Goal: Obtain resource: Obtain resource

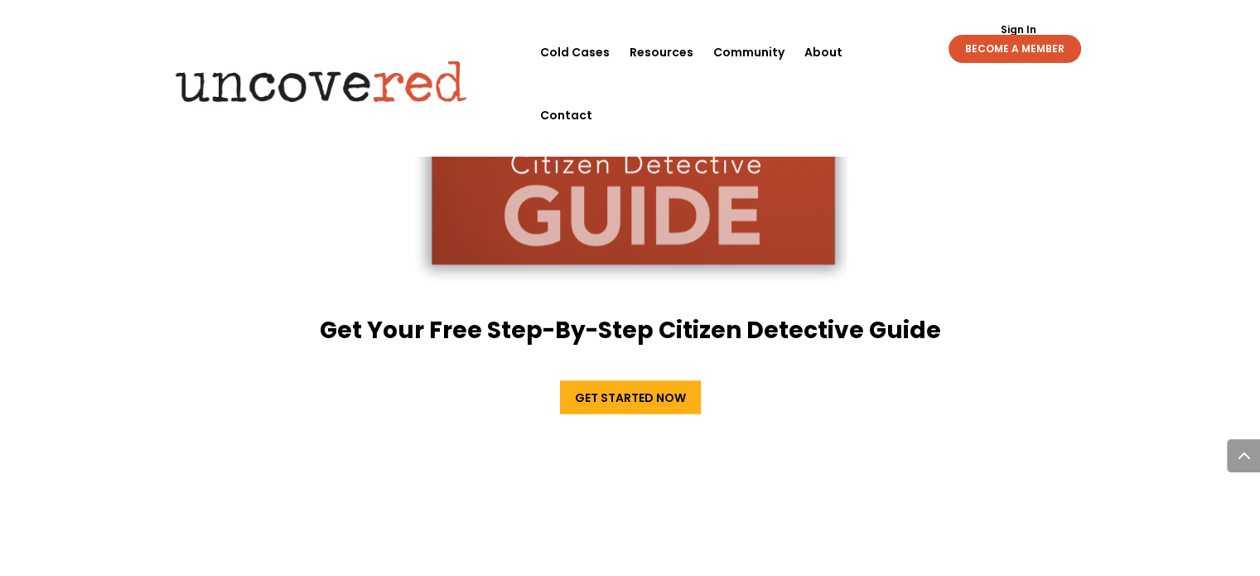
scroll to position [2982, 0]
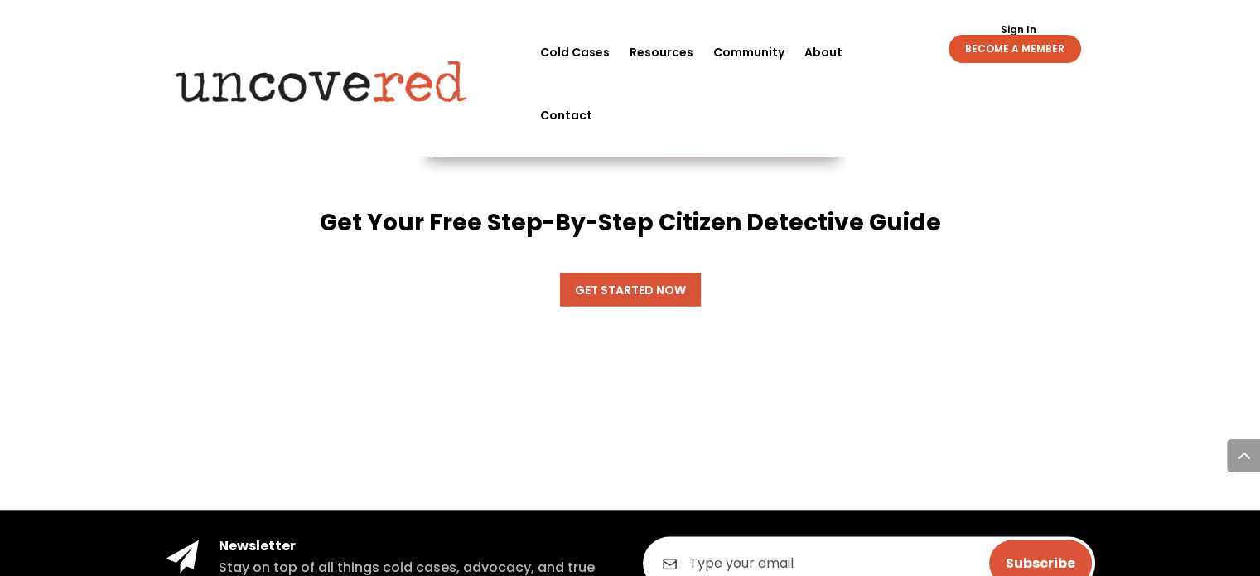
click at [610, 273] on link "Get Started Now" at bounding box center [630, 289] width 141 height 33
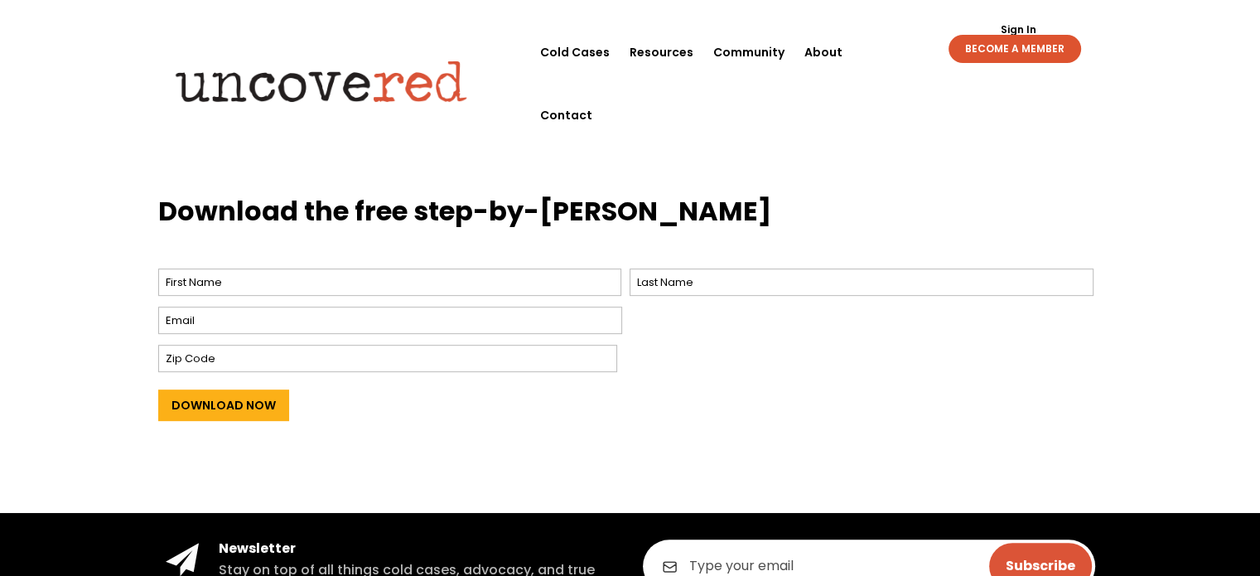
scroll to position [663, 0]
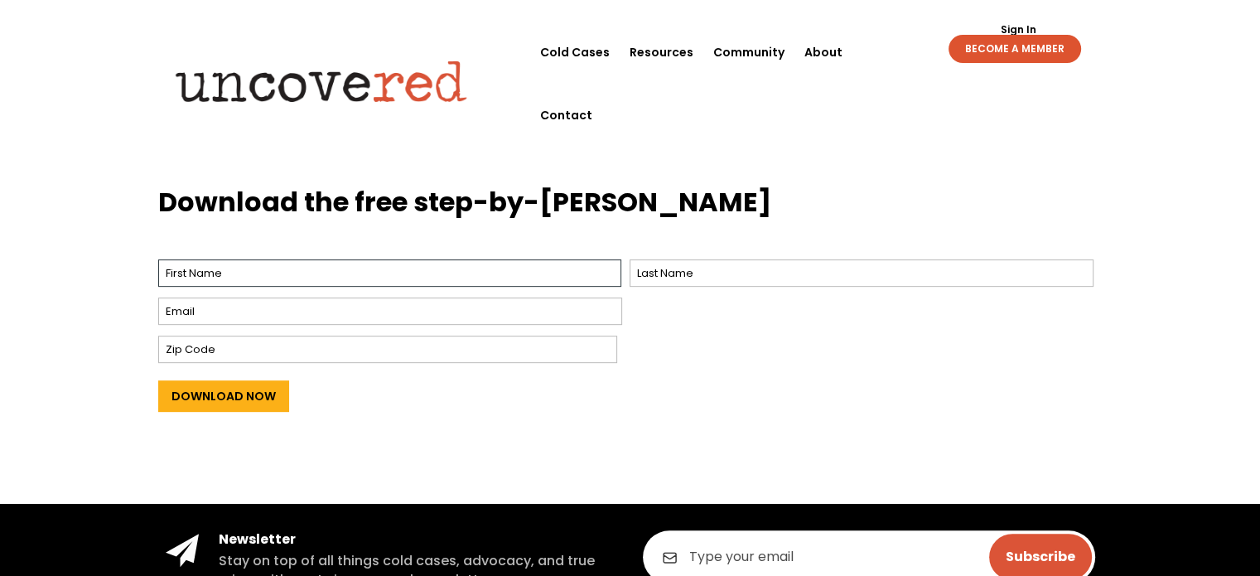
click at [537, 274] on input "First" at bounding box center [390, 272] width 464 height 27
type input "ema"
click at [661, 274] on input "Last" at bounding box center [861, 272] width 464 height 27
